Goal: Task Accomplishment & Management: Complete application form

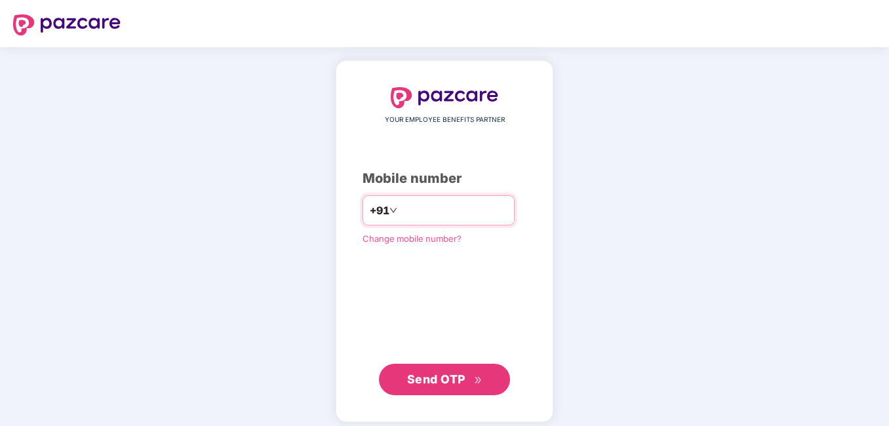
click at [400, 209] on input "**********" at bounding box center [454, 210] width 108 height 21
type input "**********"
click at [455, 382] on span "Send OTP" at bounding box center [436, 379] width 58 height 14
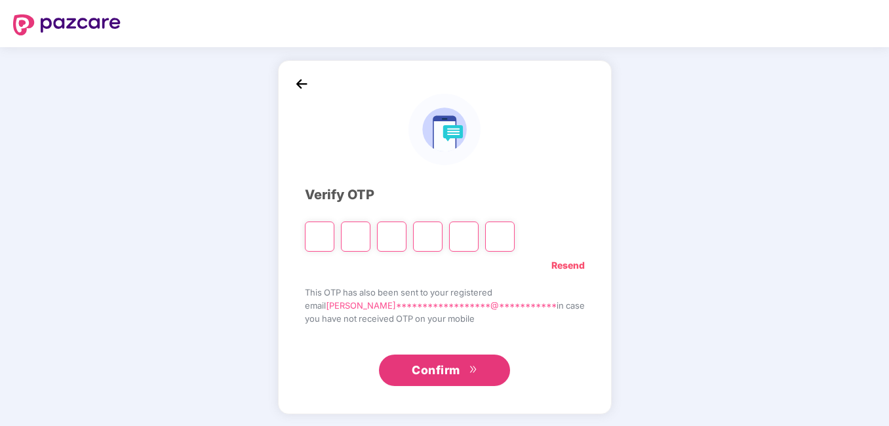
type input "*"
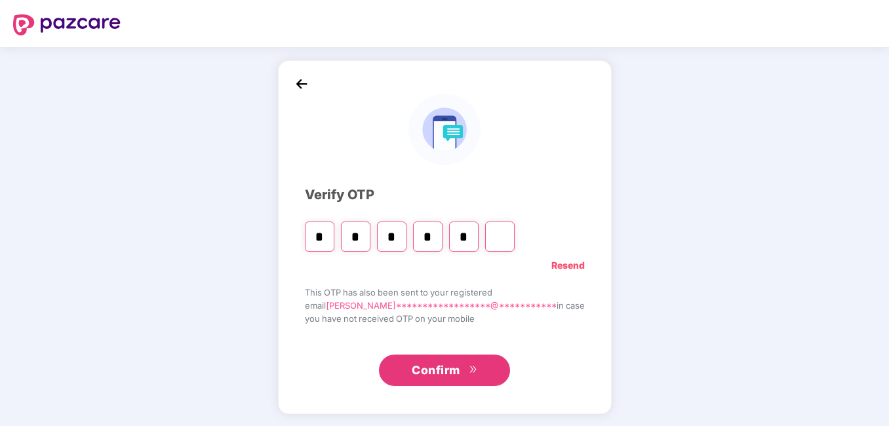
type input "*"
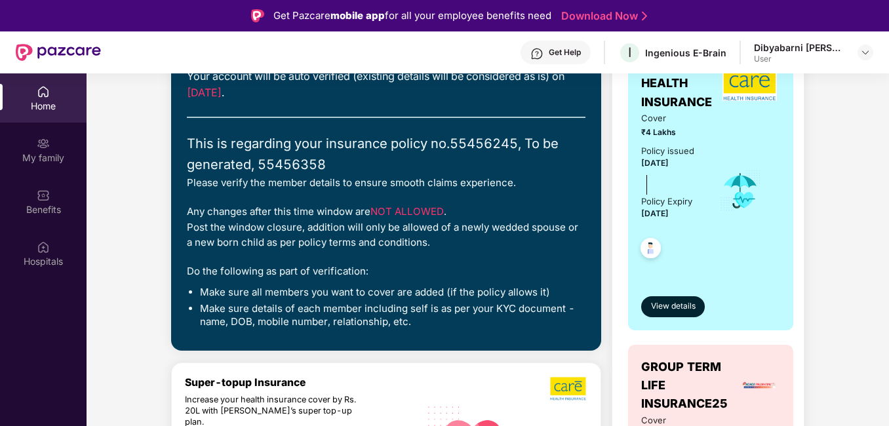
scroll to position [149, 0]
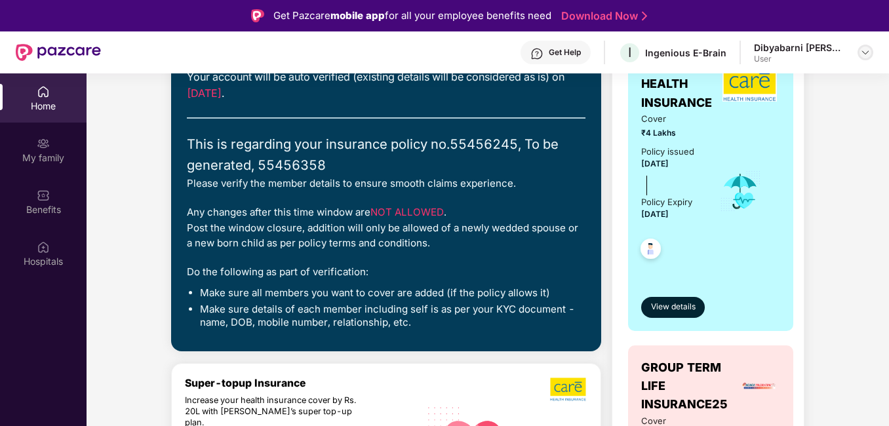
click at [864, 52] on img at bounding box center [865, 52] width 10 height 10
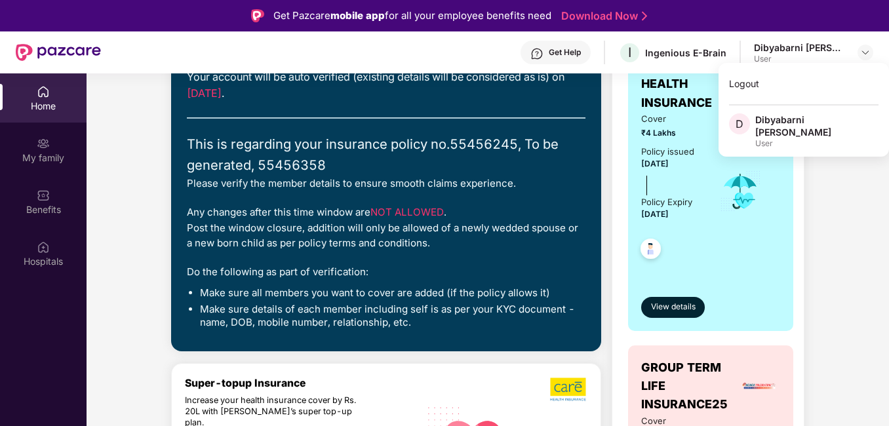
click at [639, 213] on div "GROUP HEALTH INSURANCE Cover ₹4 Lakhs Policy issued [DATE] Policy Expiry [DATE]…" at bounding box center [710, 187] width 165 height 288
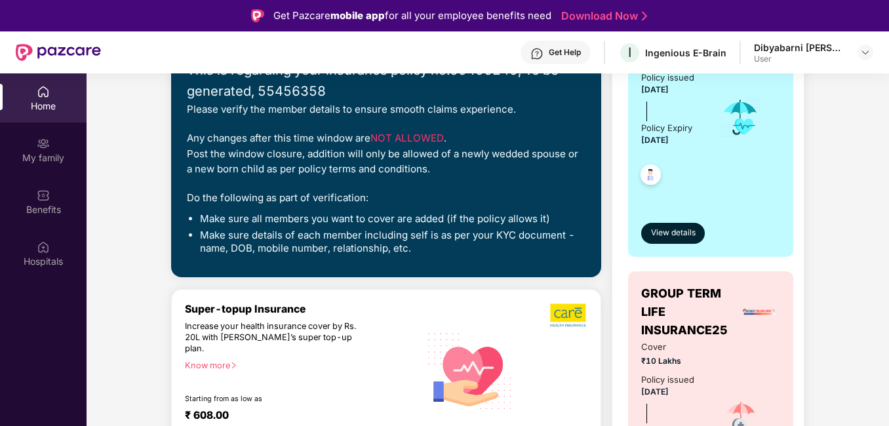
scroll to position [222, 0]
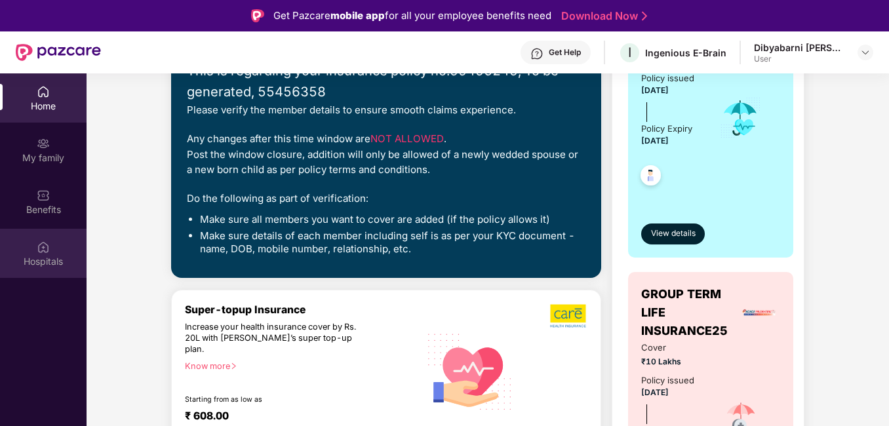
click at [48, 255] on div "Hospitals" at bounding box center [43, 261] width 87 height 13
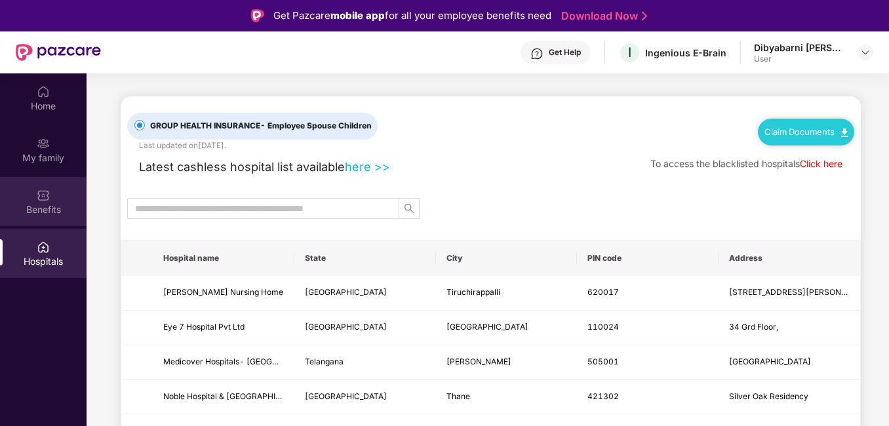
click at [49, 223] on div "Benefits" at bounding box center [43, 201] width 87 height 49
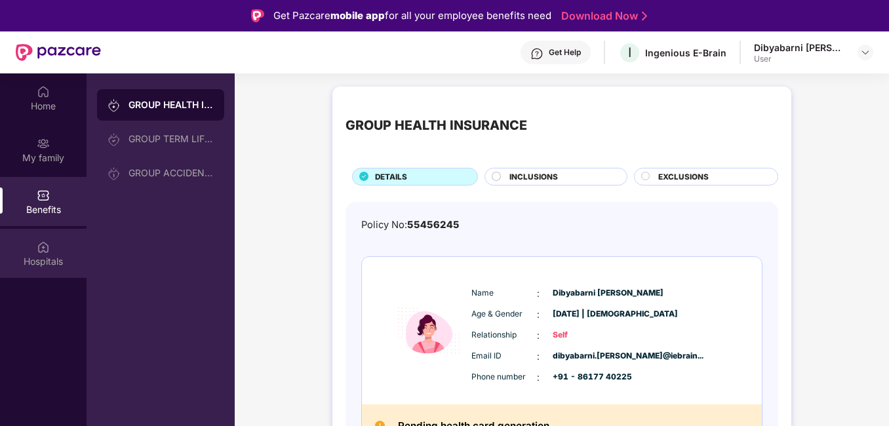
click at [46, 247] on img at bounding box center [43, 247] width 13 height 13
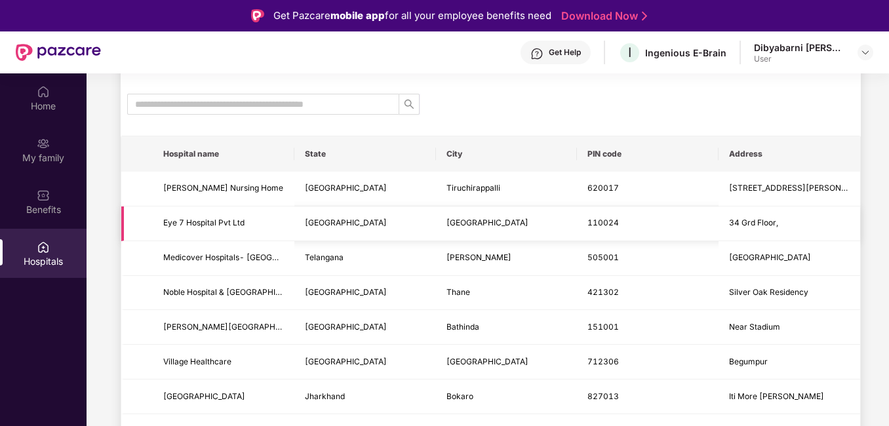
scroll to position [105, 0]
click at [52, 204] on div "Benefits" at bounding box center [43, 209] width 87 height 13
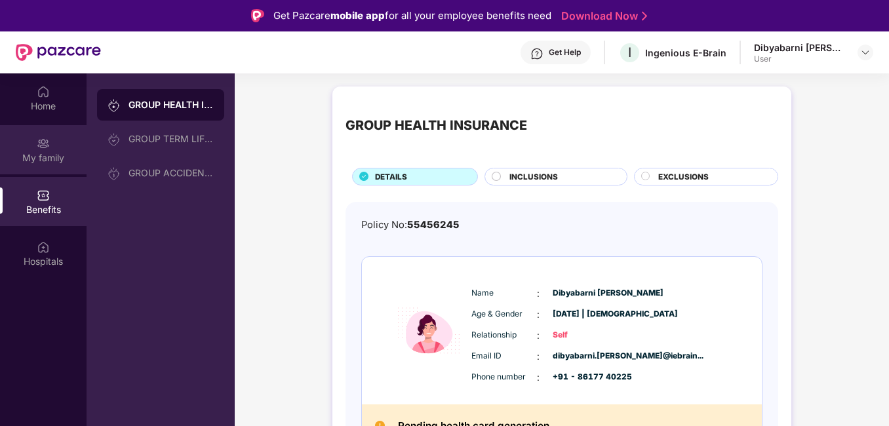
click at [47, 156] on div "My family" at bounding box center [43, 157] width 87 height 13
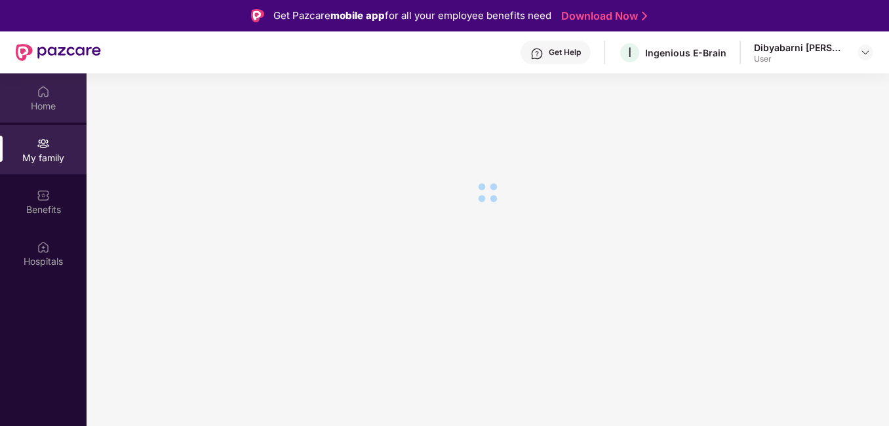
click at [49, 119] on div "Home" at bounding box center [43, 97] width 87 height 49
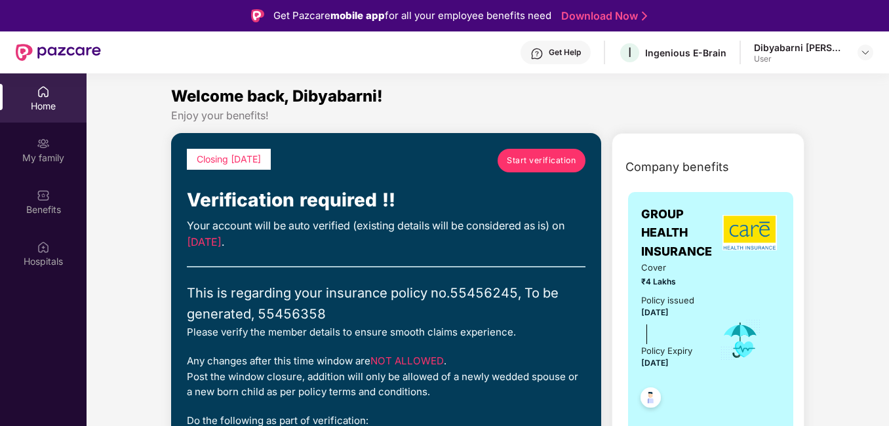
click at [544, 157] on span "Start verification" at bounding box center [541, 160] width 69 height 12
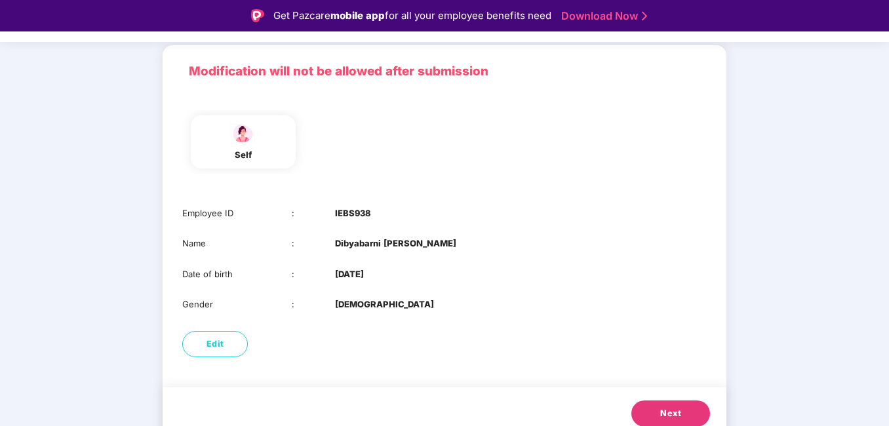
scroll to position [92, 0]
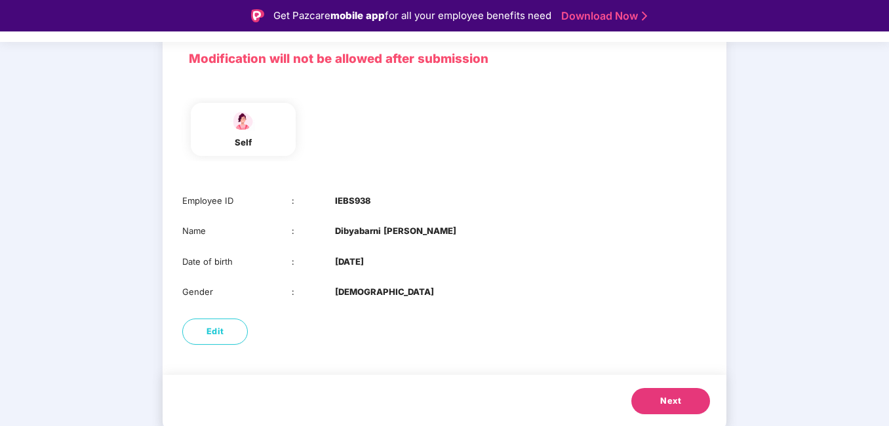
click at [679, 393] on button "Next" at bounding box center [671, 401] width 79 height 26
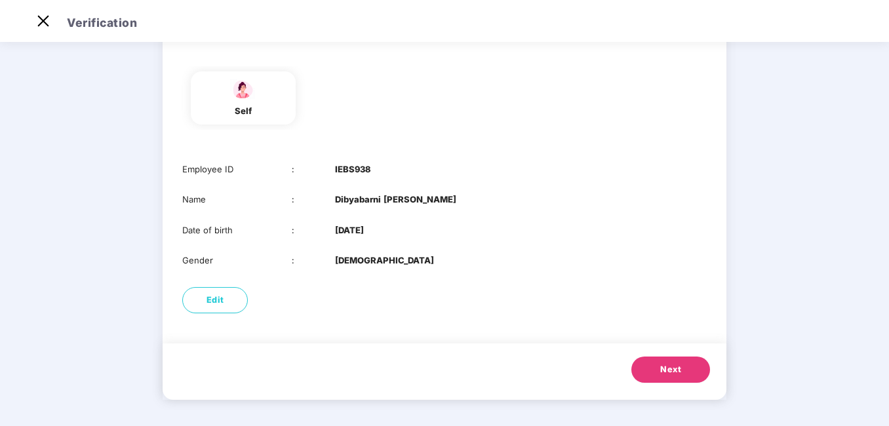
scroll to position [0, 0]
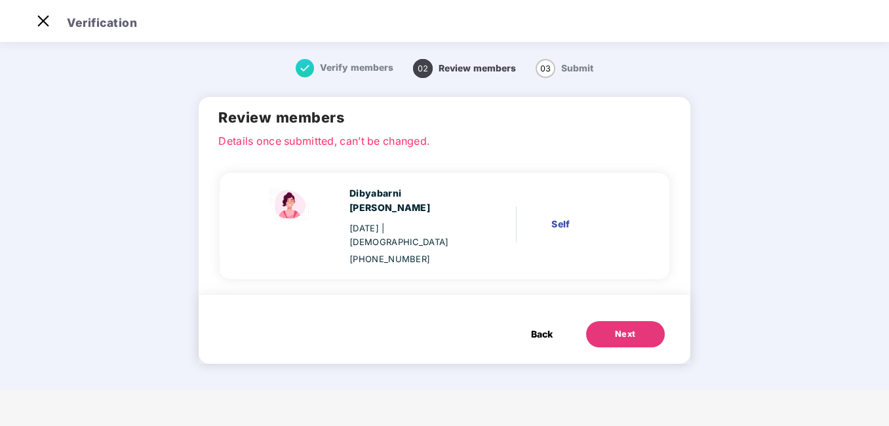
click at [642, 321] on button "Next" at bounding box center [625, 334] width 79 height 26
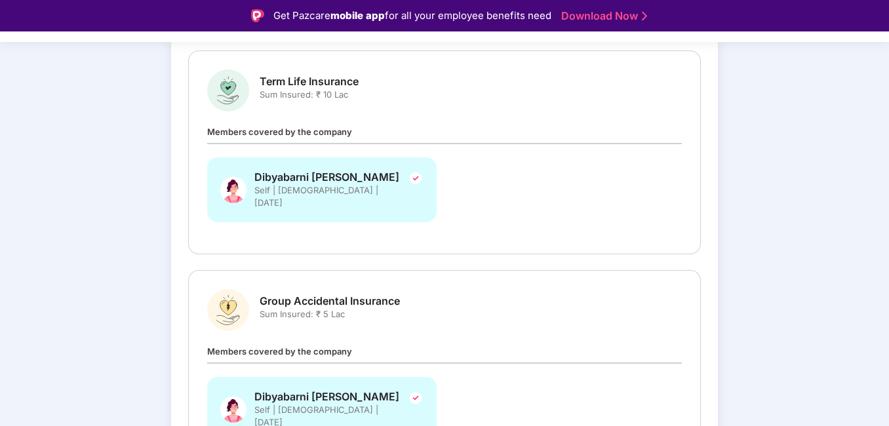
scroll to position [481, 0]
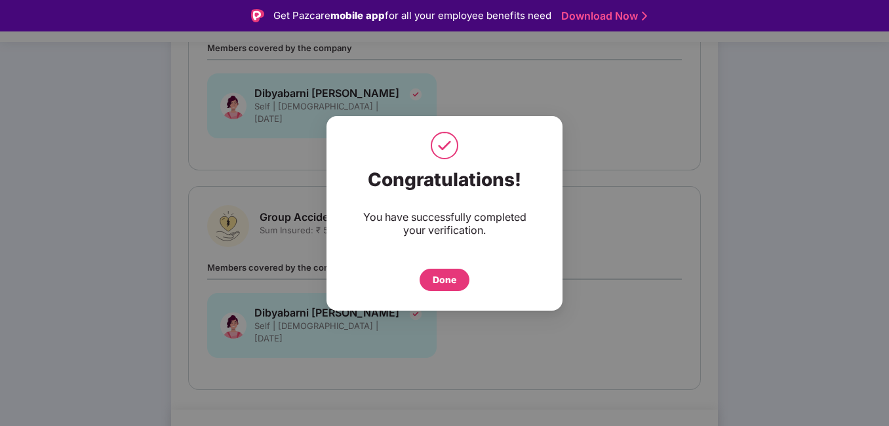
click at [437, 281] on div "Done" at bounding box center [445, 280] width 24 height 14
